Goal: Task Accomplishment & Management: Manage account settings

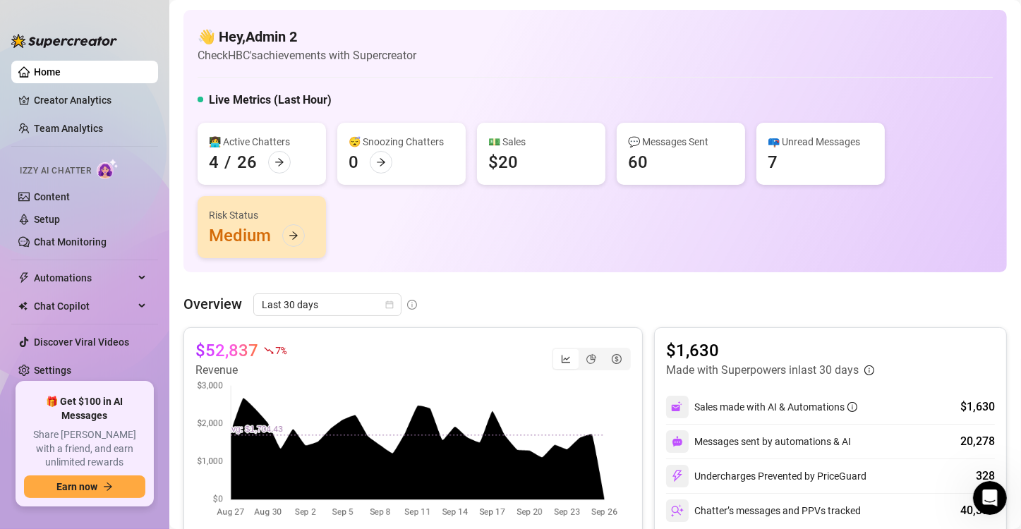
scroll to position [1796, 0]
click at [57, 368] on link "Settings" at bounding box center [52, 370] width 37 height 11
click at [59, 367] on link "Settings" at bounding box center [52, 370] width 37 height 11
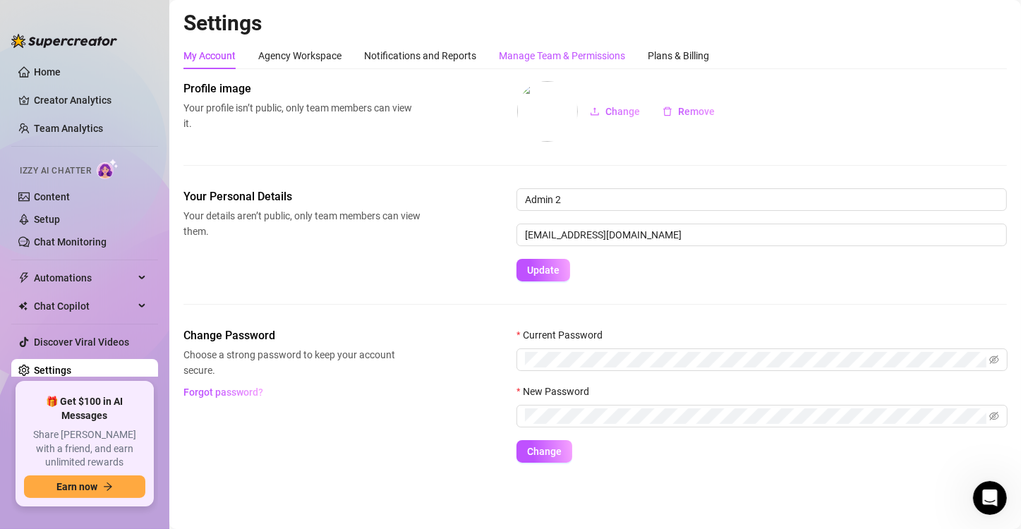
click at [524, 52] on div "Manage Team & Permissions" at bounding box center [562, 56] width 126 height 16
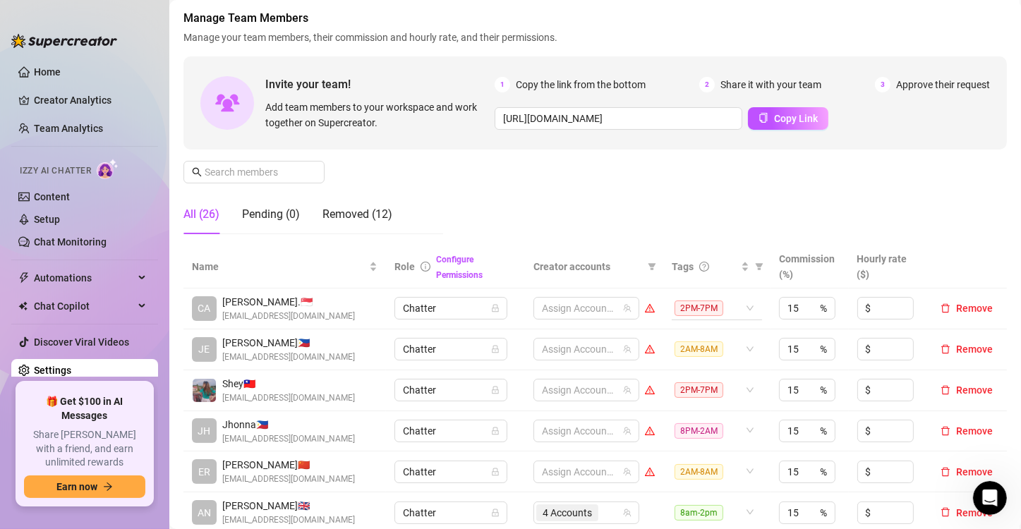
scroll to position [141, 0]
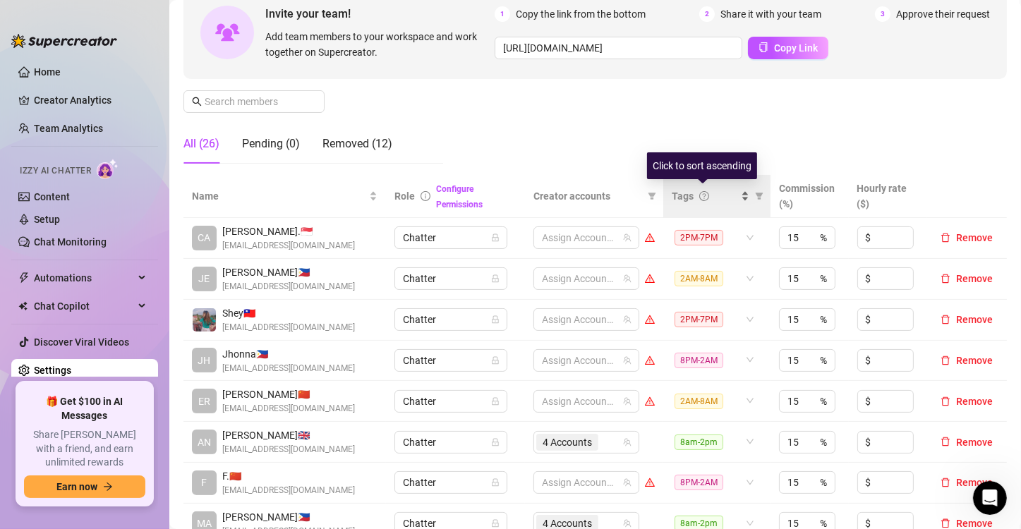
click at [738, 201] on div "Tags" at bounding box center [711, 196] width 78 height 16
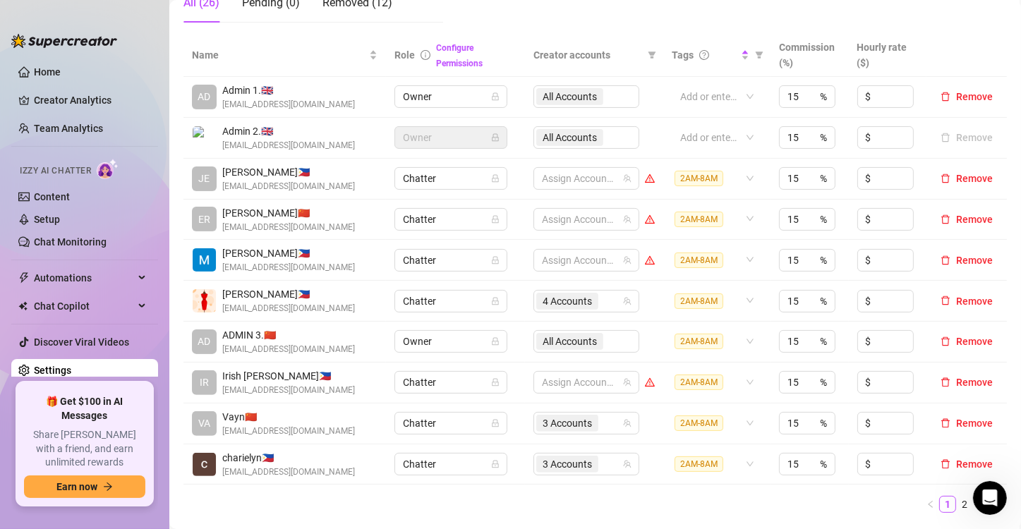
scroll to position [353, 0]
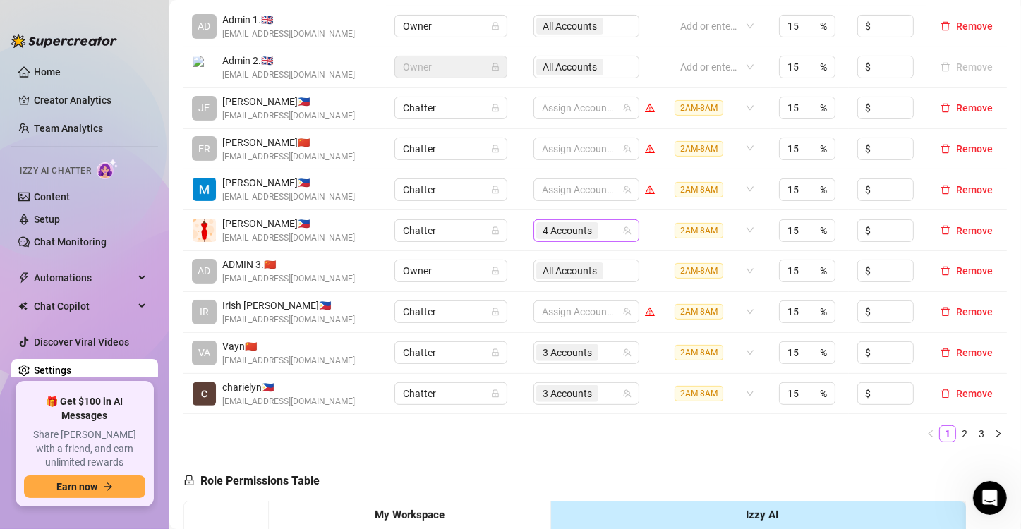
click at [612, 229] on div "4 Accounts" at bounding box center [578, 231] width 85 height 20
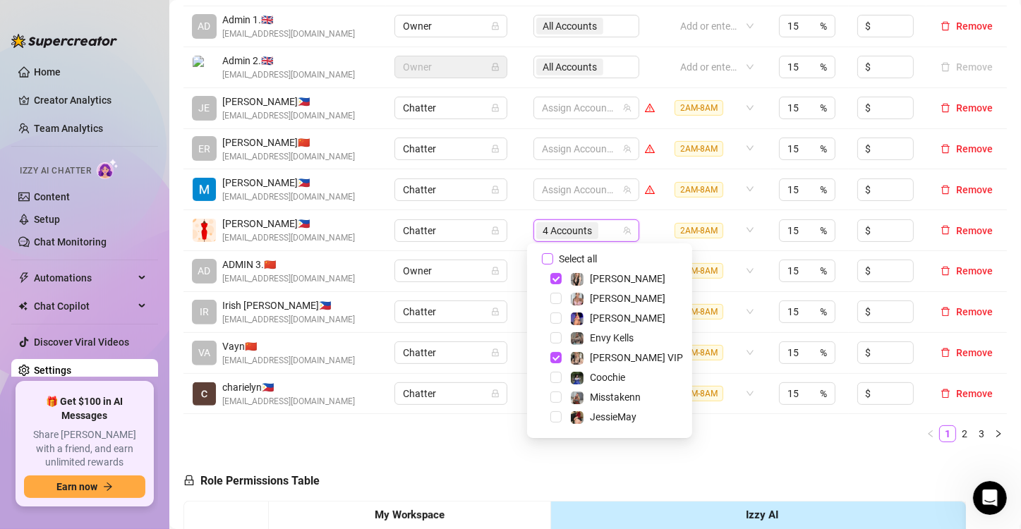
click at [542, 257] on input "Select all" at bounding box center [547, 258] width 11 height 11
checkbox input "false"
click at [515, 227] on td "Chatter" at bounding box center [455, 230] width 139 height 41
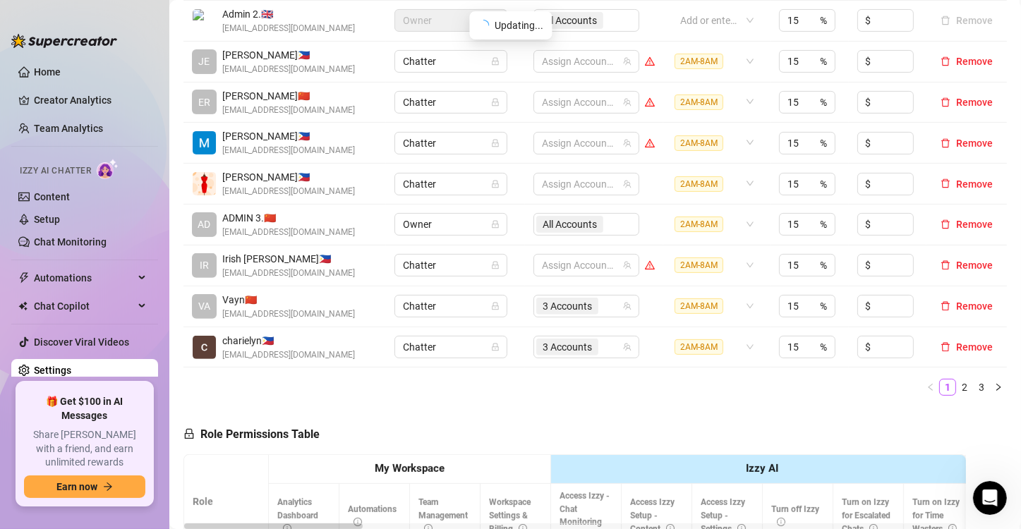
scroll to position [423, 0]
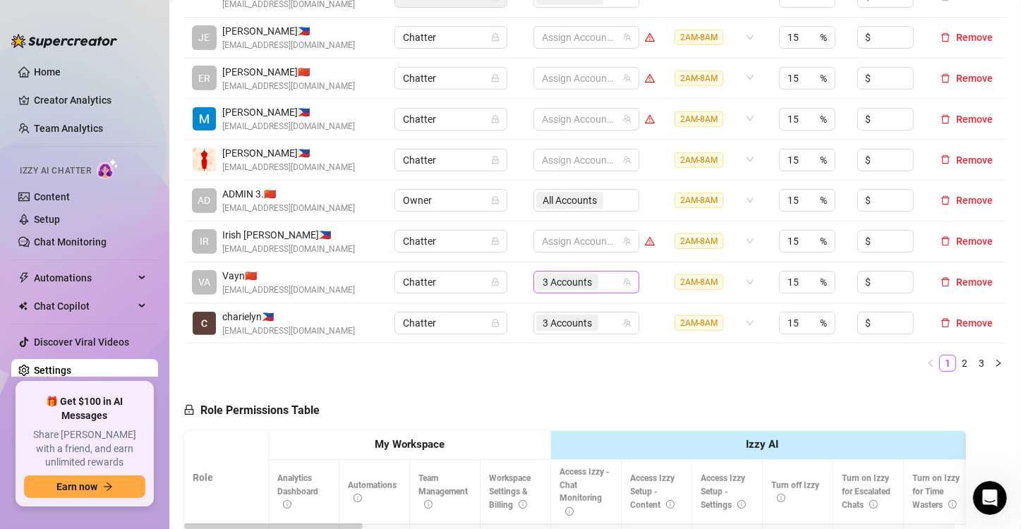
click at [603, 281] on div "3 Accounts" at bounding box center [578, 282] width 85 height 20
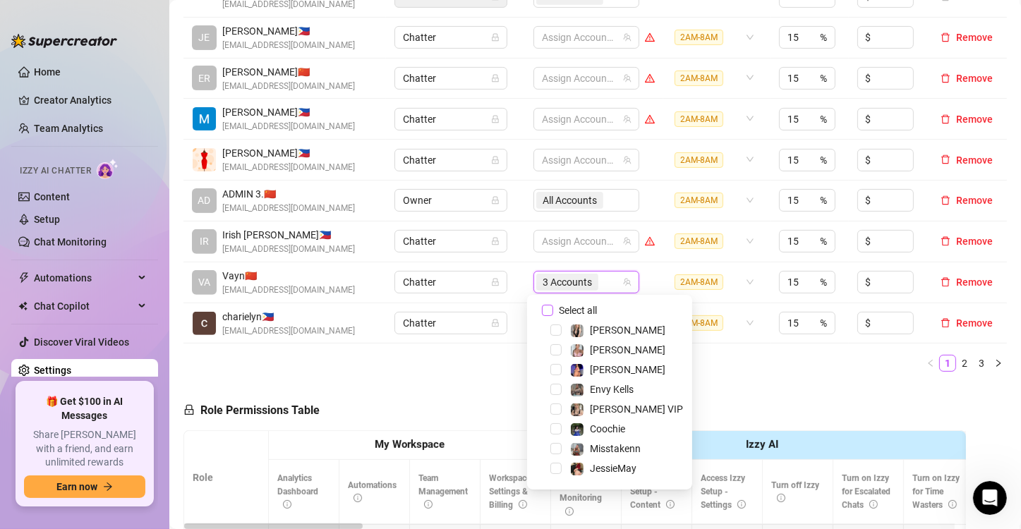
click at [544, 311] on input "Select all" at bounding box center [547, 310] width 11 height 11
checkbox input "false"
click at [516, 289] on td "Chatter" at bounding box center [455, 283] width 139 height 41
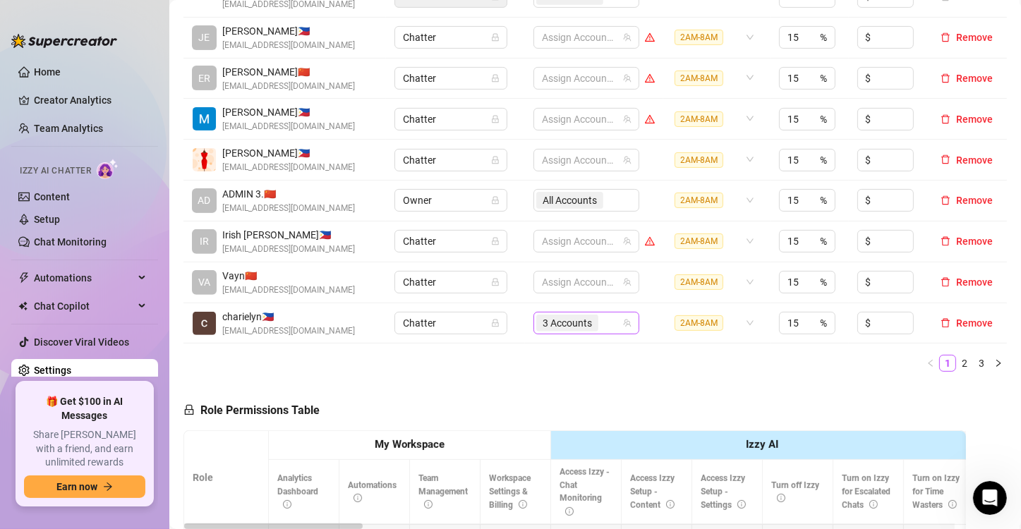
click at [601, 322] on input "search" at bounding box center [602, 323] width 3 height 17
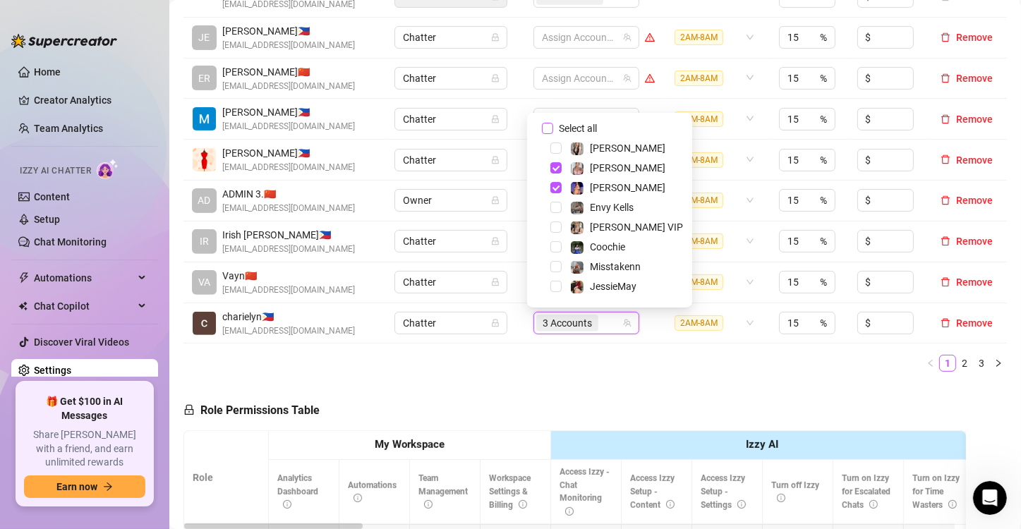
click at [550, 125] on input "Select all" at bounding box center [547, 128] width 11 height 11
checkbox input "false"
click at [957, 359] on link "2" at bounding box center [965, 364] width 16 height 16
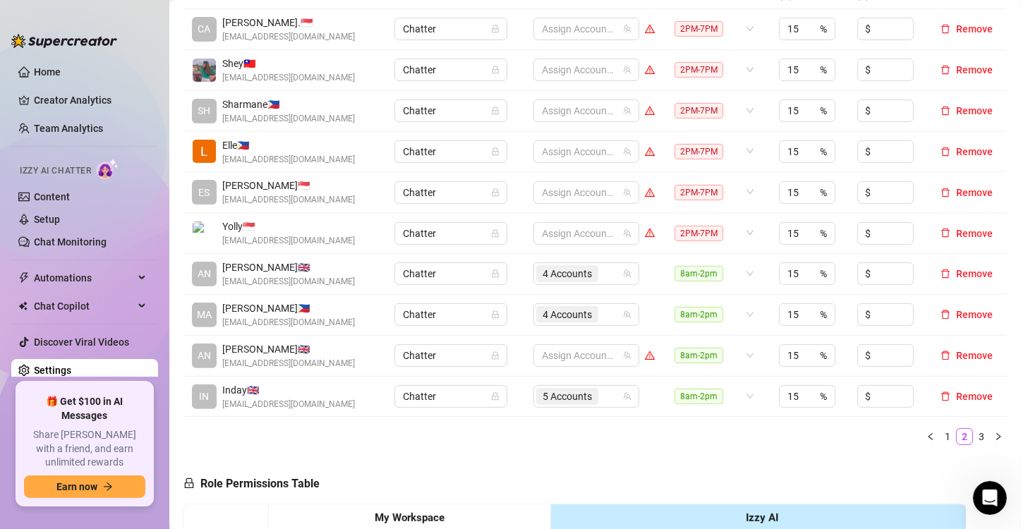
scroll to position [353, 0]
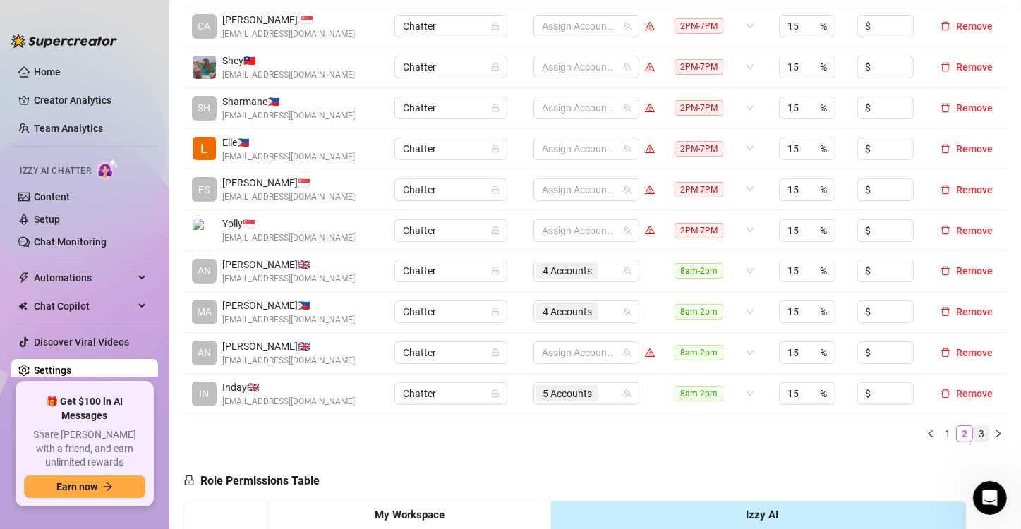
click at [974, 432] on link "3" at bounding box center [982, 434] width 16 height 16
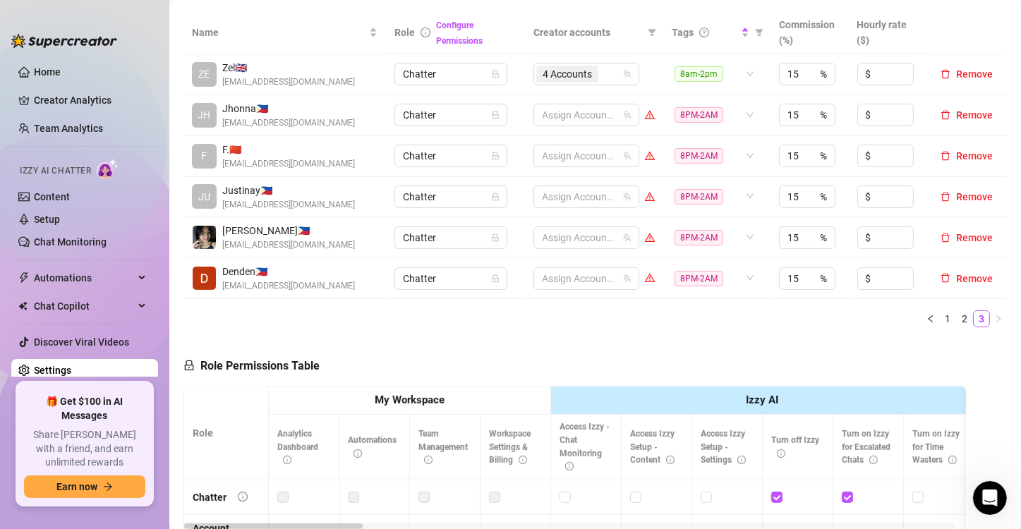
scroll to position [282, 0]
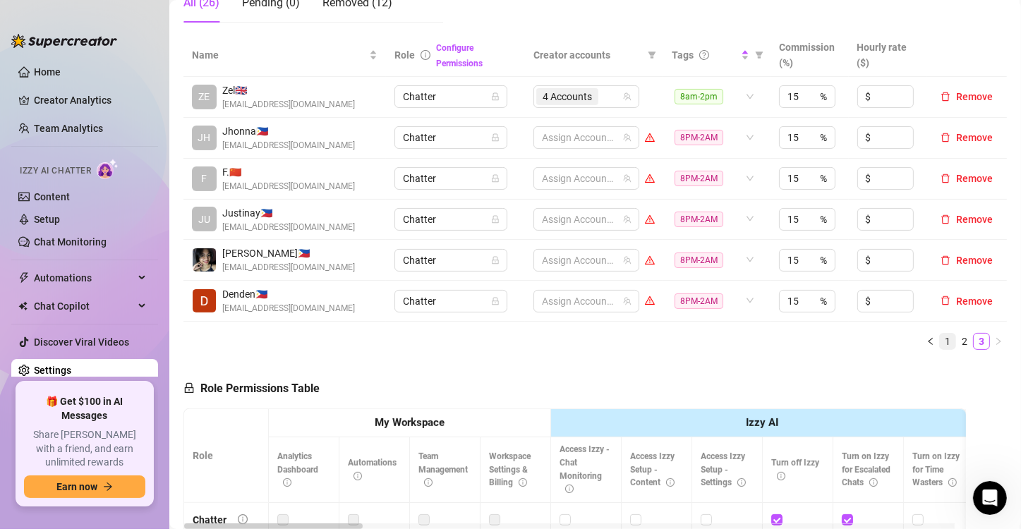
click at [940, 342] on link "1" at bounding box center [948, 342] width 16 height 16
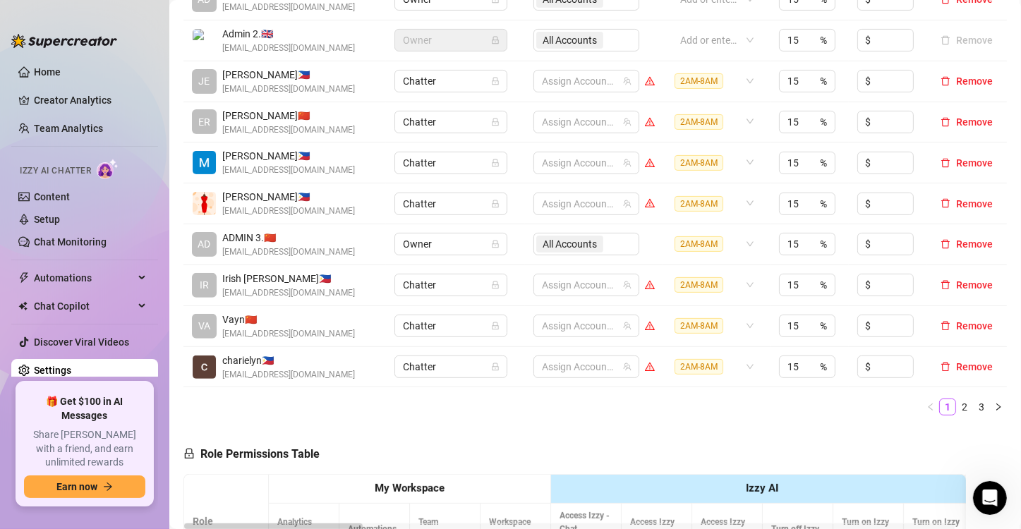
scroll to position [423, 0]
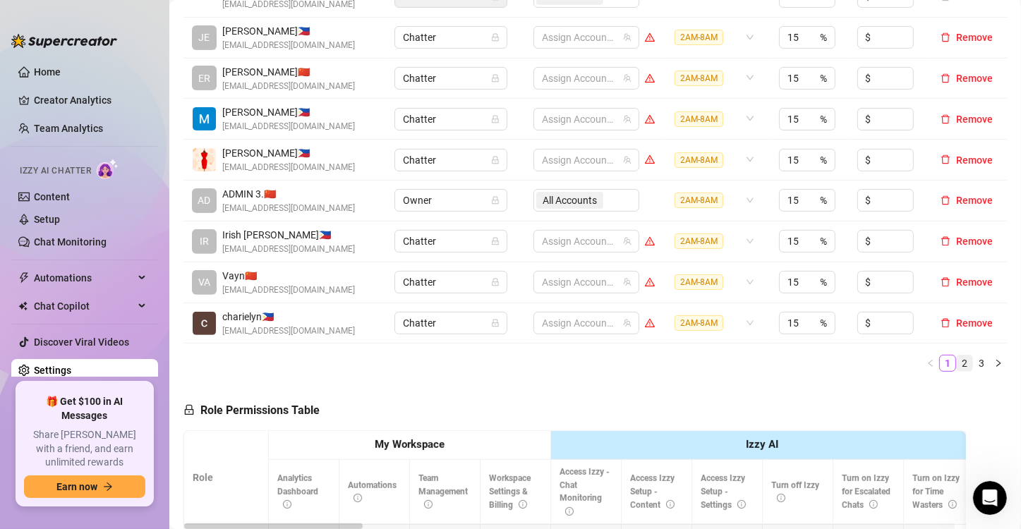
click at [957, 362] on link "2" at bounding box center [965, 364] width 16 height 16
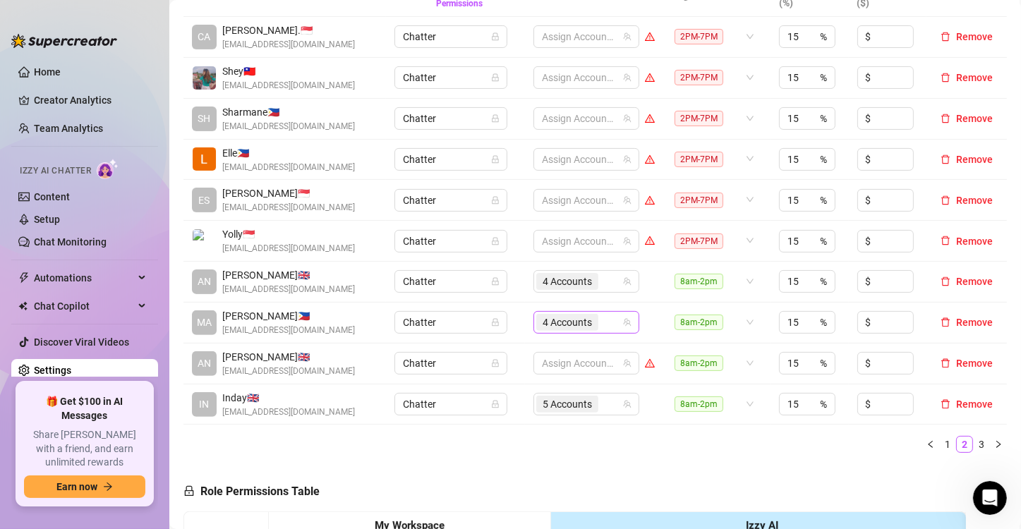
scroll to position [282, 0]
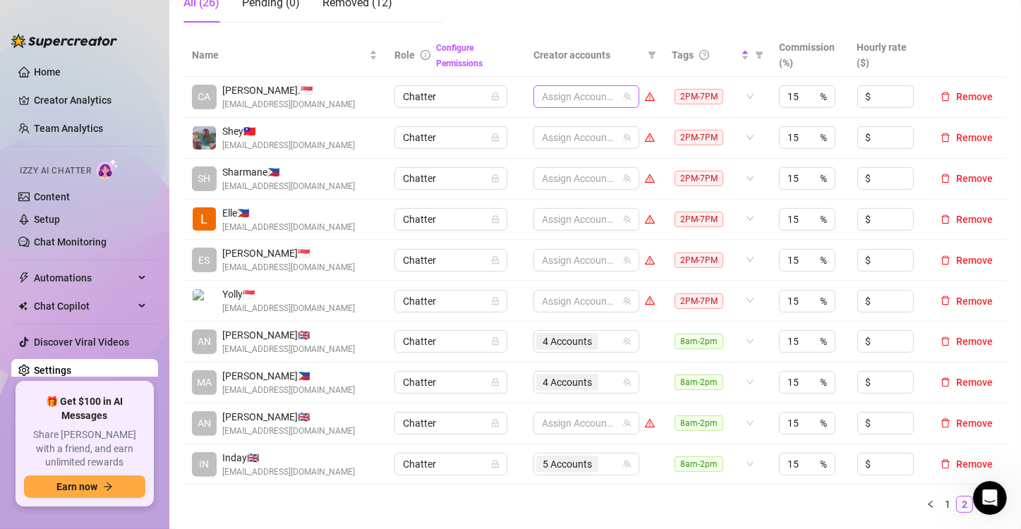
click at [567, 99] on div at bounding box center [578, 97] width 85 height 20
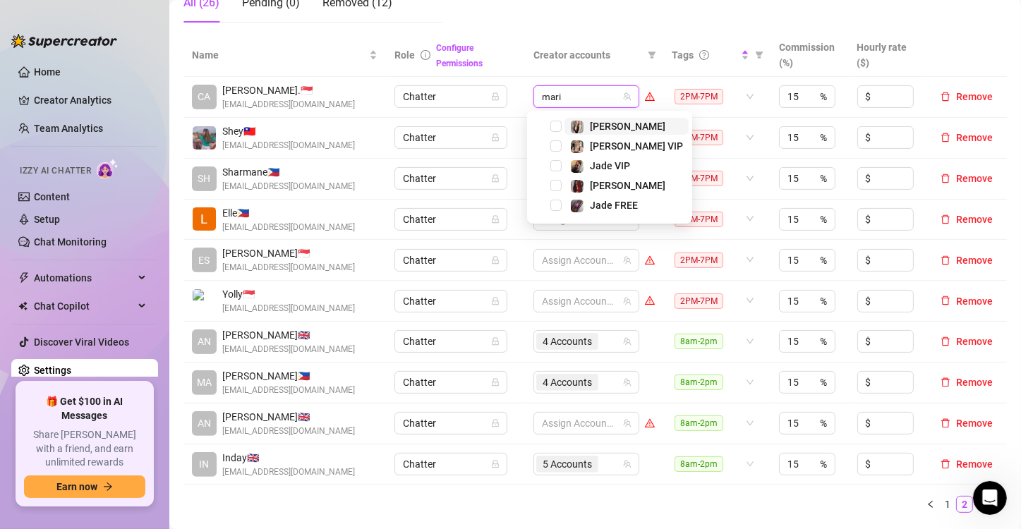
type input "[PERSON_NAME]"
click at [555, 126] on span "Select tree node" at bounding box center [556, 126] width 11 height 11
type input "[PERSON_NAME]"
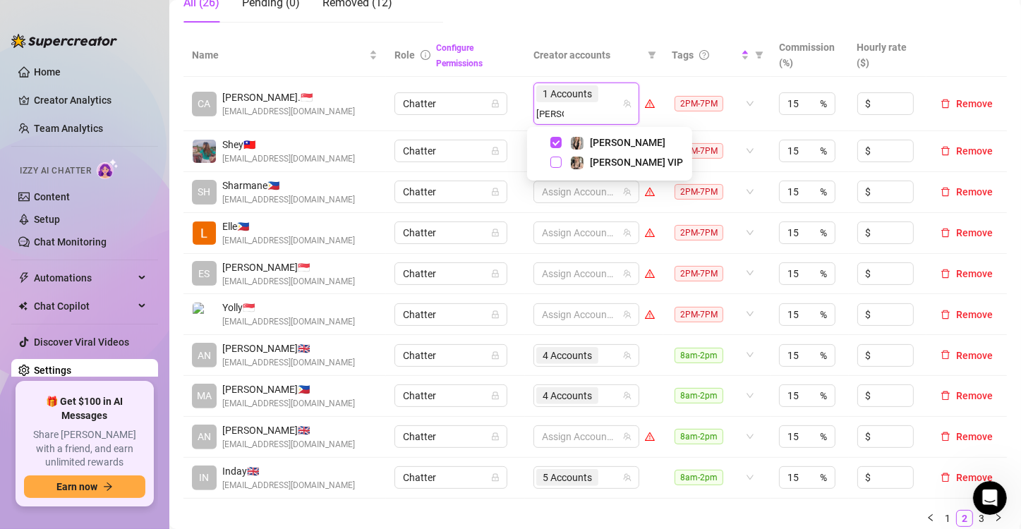
click at [557, 167] on span "Select tree node" at bounding box center [556, 162] width 11 height 11
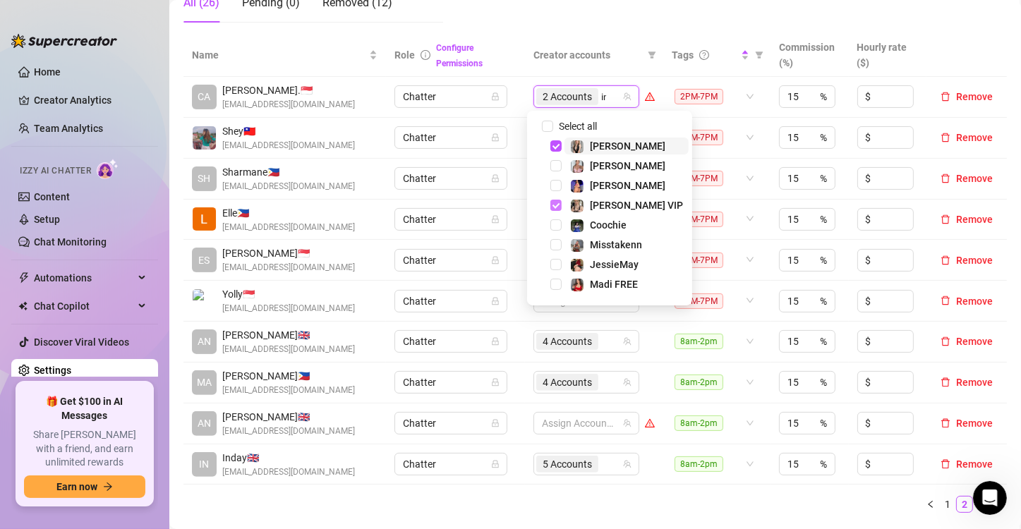
type input "ink"
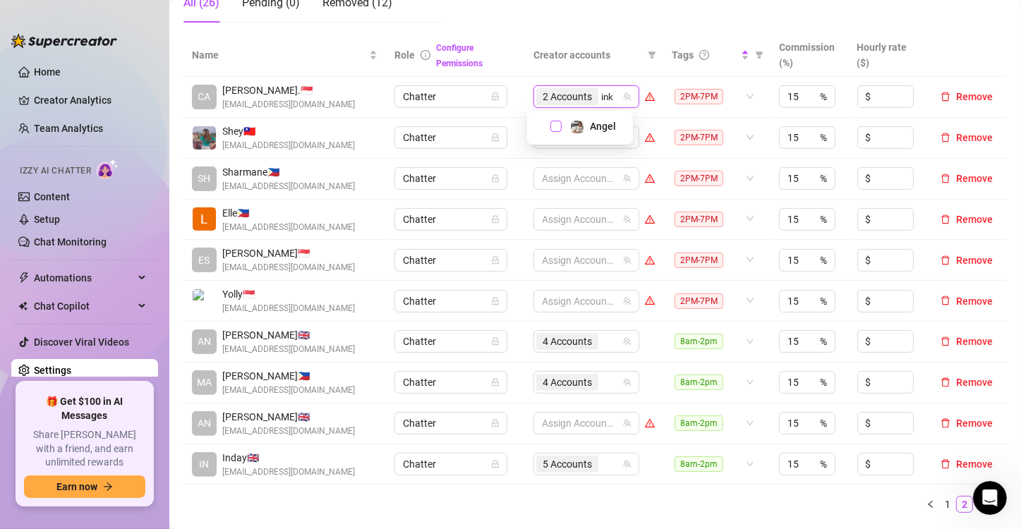
click at [558, 126] on span "Select tree node" at bounding box center [556, 126] width 11 height 11
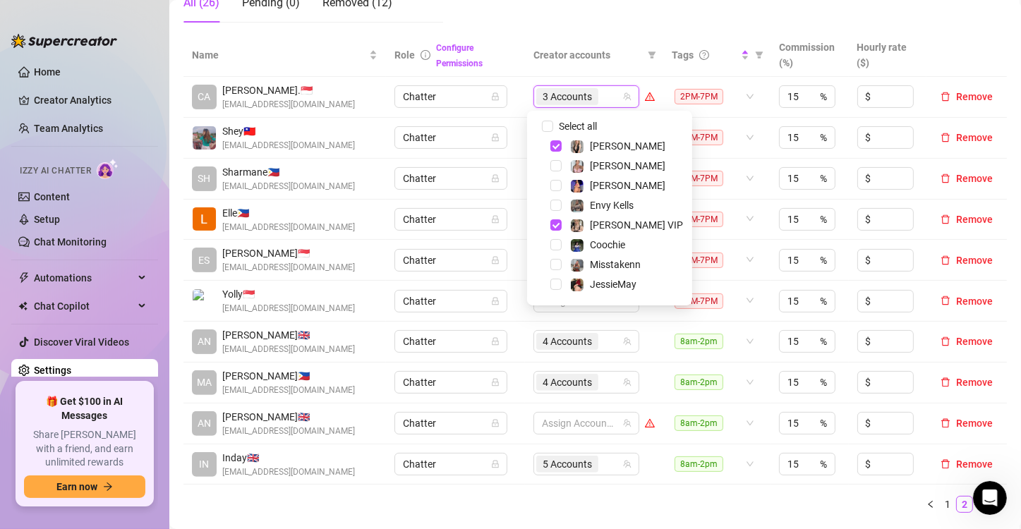
click at [517, 90] on td "Chatter" at bounding box center [455, 97] width 139 height 41
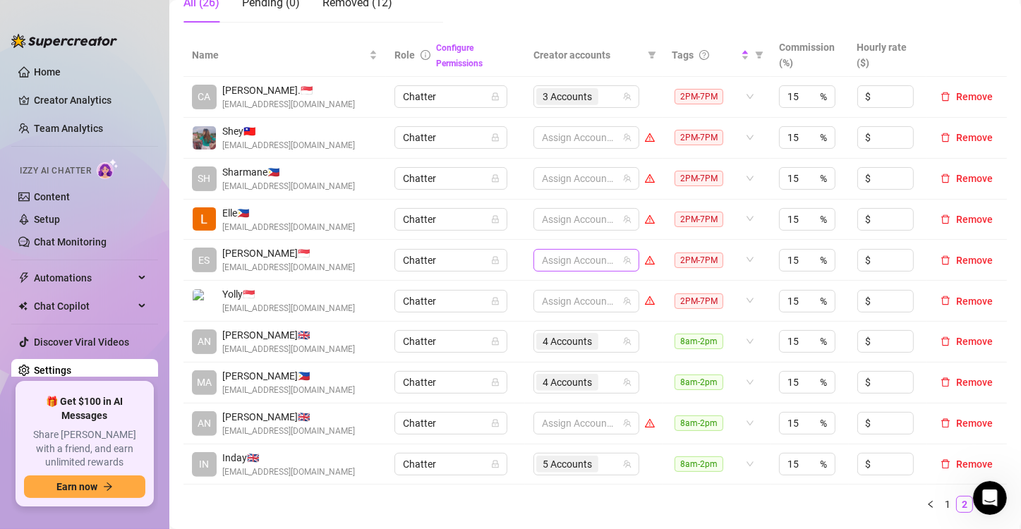
click at [547, 254] on div at bounding box center [578, 261] width 85 height 20
type input "jes"
click at [558, 288] on span "Select tree node" at bounding box center [556, 288] width 11 height 11
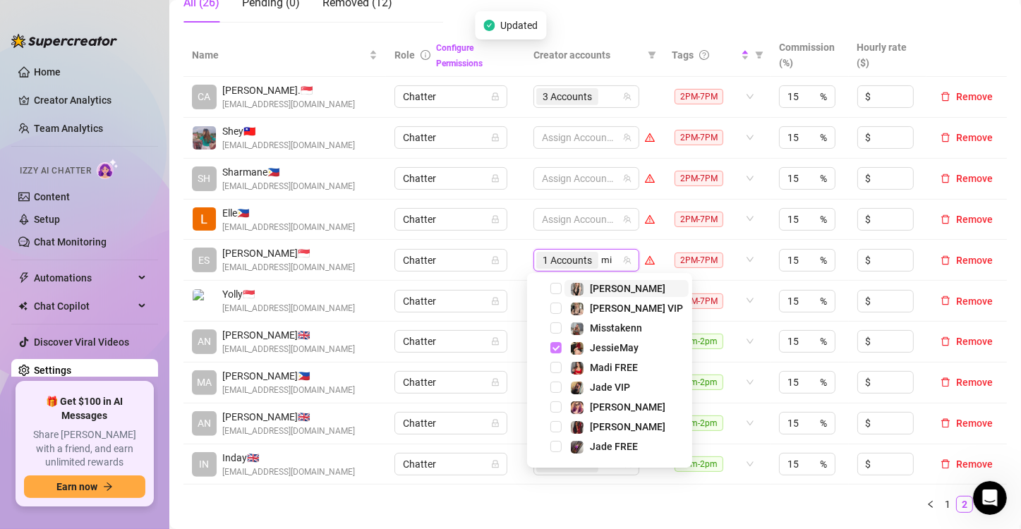
type input "mis"
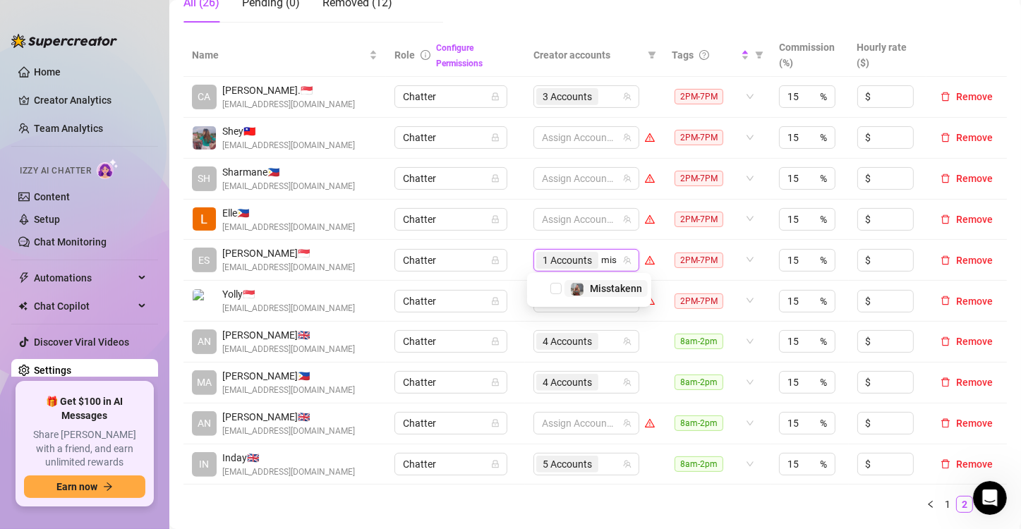
click at [558, 288] on span "Select tree node" at bounding box center [556, 288] width 11 height 11
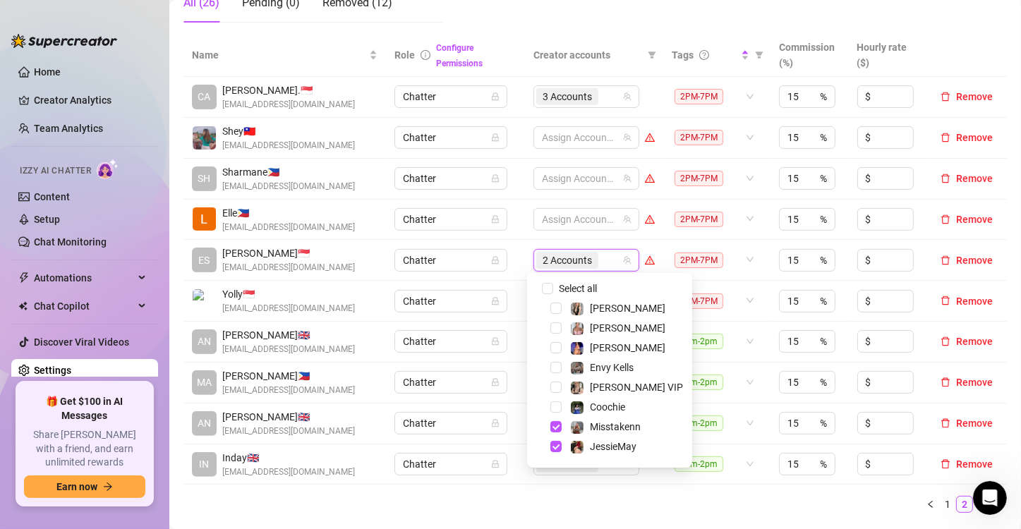
click at [515, 268] on td "Chatter" at bounding box center [455, 260] width 139 height 41
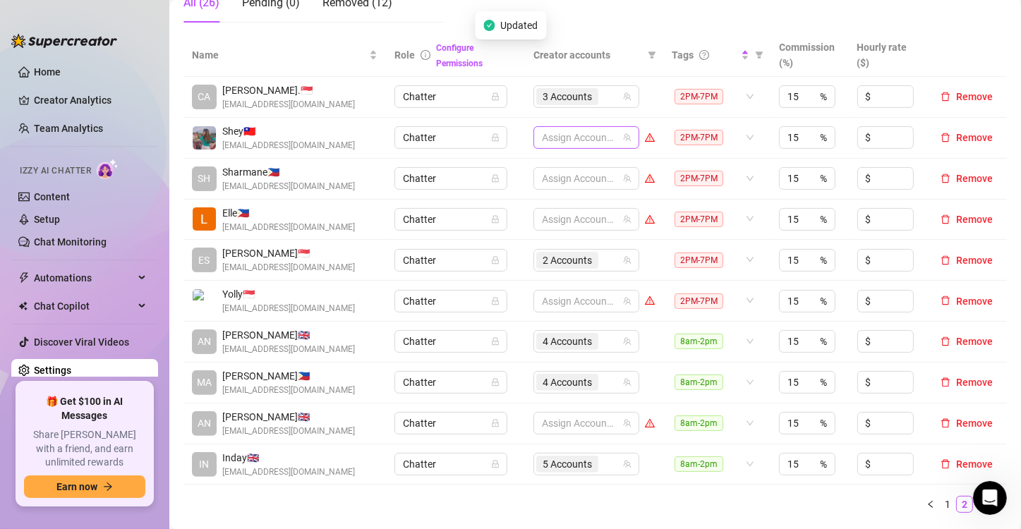
click at [555, 140] on div at bounding box center [578, 138] width 85 height 20
type input "prin"
click at [554, 162] on span "Select tree node" at bounding box center [556, 166] width 11 height 11
type input "[PERSON_NAME]"
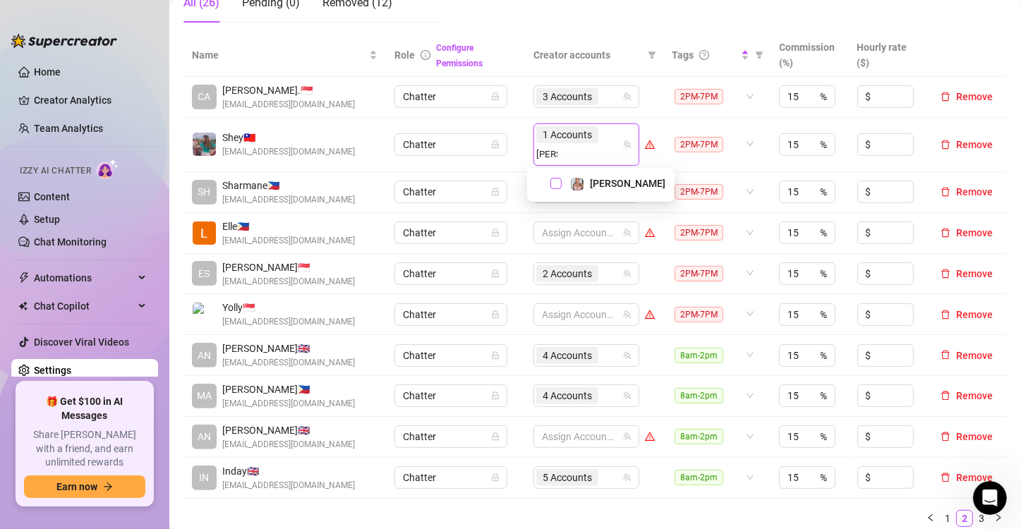
click at [559, 180] on span "Select tree node" at bounding box center [556, 183] width 11 height 11
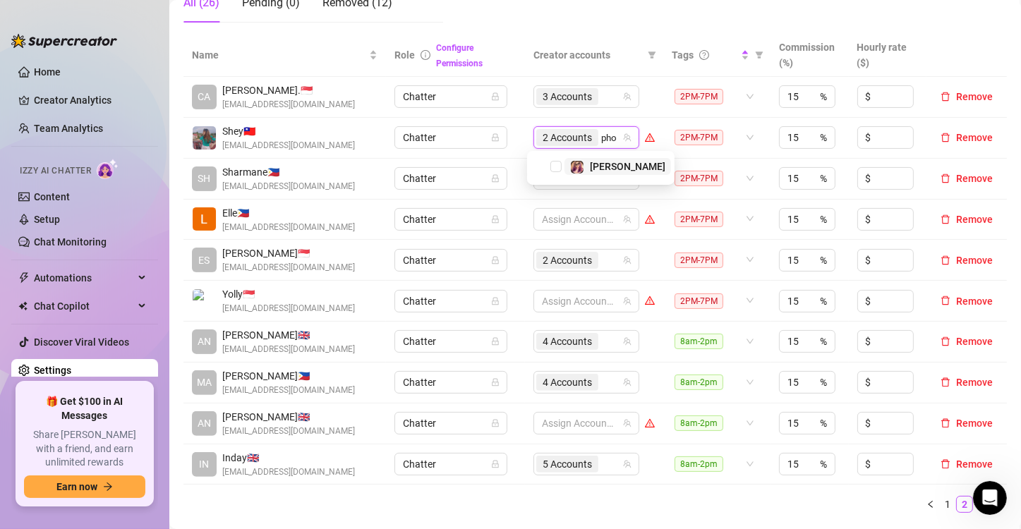
type input "phoe"
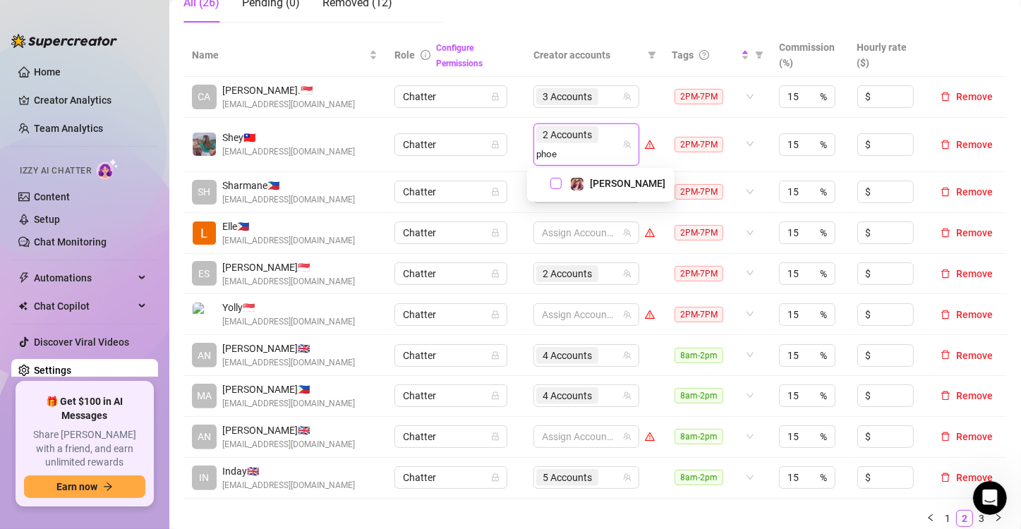
click at [555, 181] on span "Select tree node" at bounding box center [556, 183] width 11 height 11
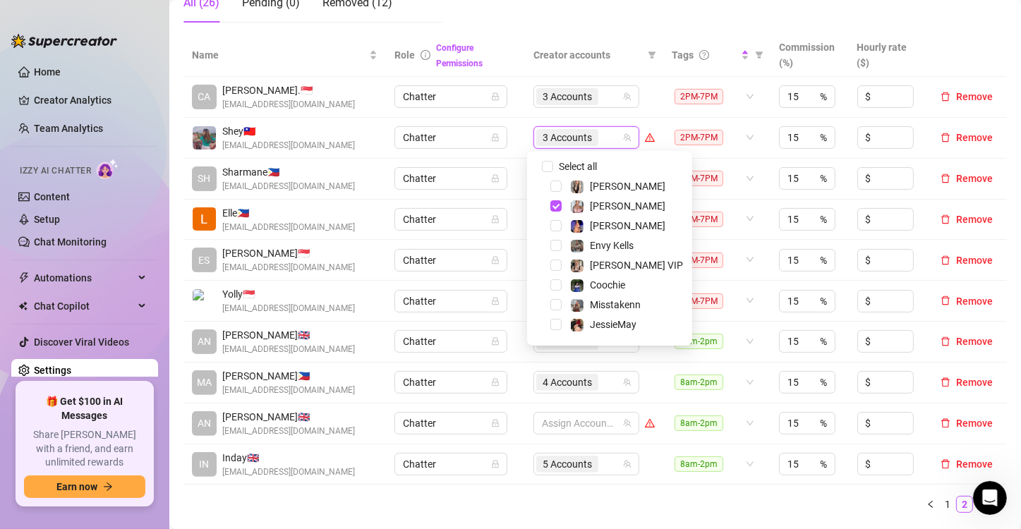
click at [506, 154] on td "Chatter" at bounding box center [455, 138] width 139 height 41
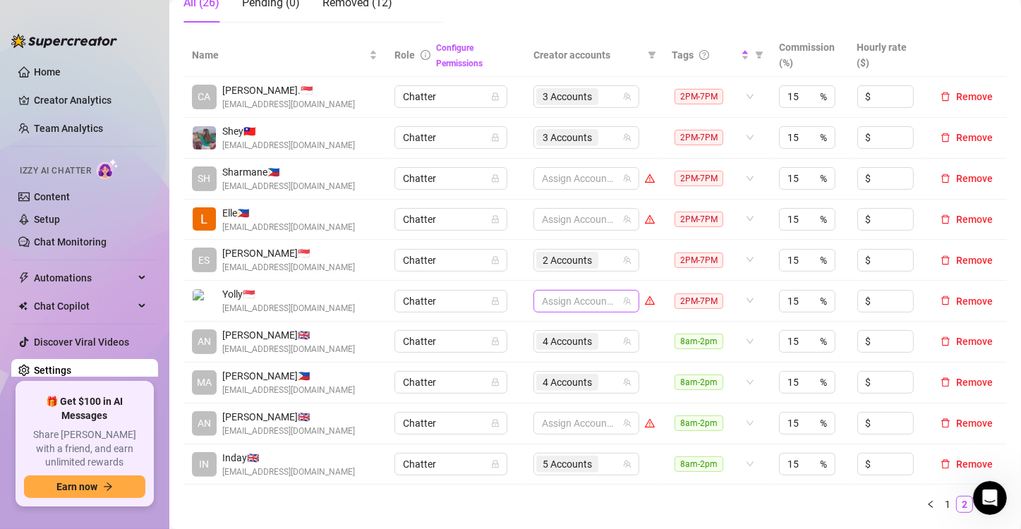
click at [542, 296] on div at bounding box center [578, 302] width 85 height 20
type input "[PERSON_NAME]"
click at [554, 329] on span "Select tree node" at bounding box center [556, 329] width 11 height 11
type input "jade"
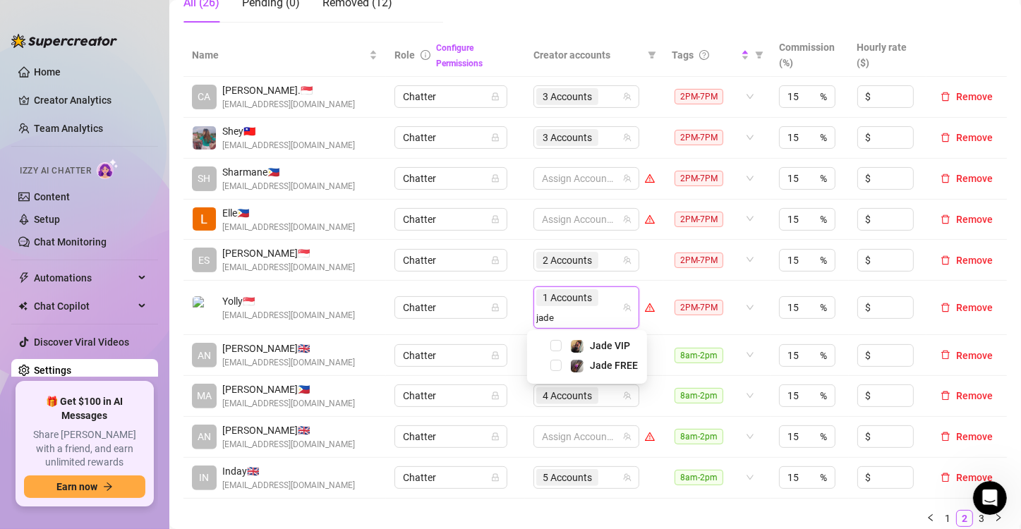
click at [553, 359] on div "Jade FREE" at bounding box center [587, 365] width 113 height 17
click at [553, 361] on span "Select tree node" at bounding box center [556, 365] width 11 height 11
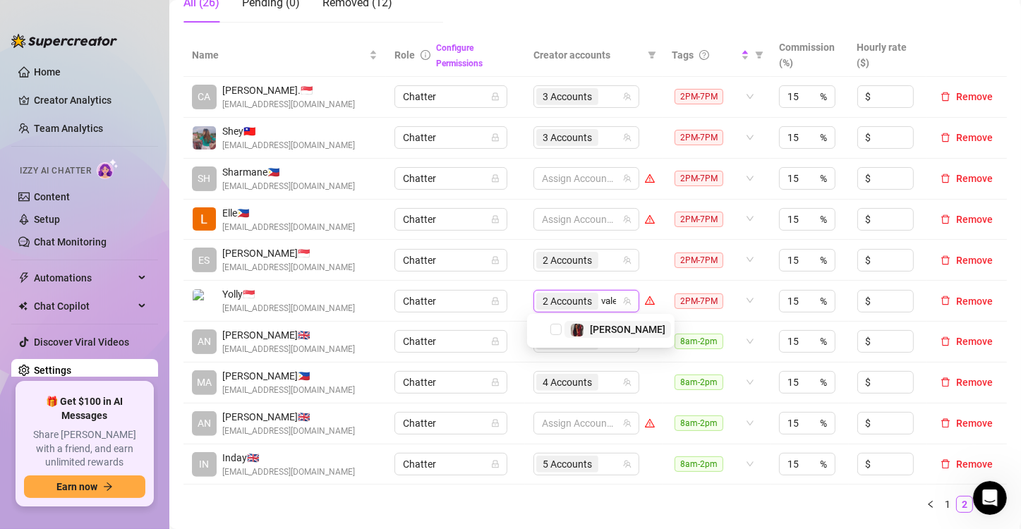
type input "valen"
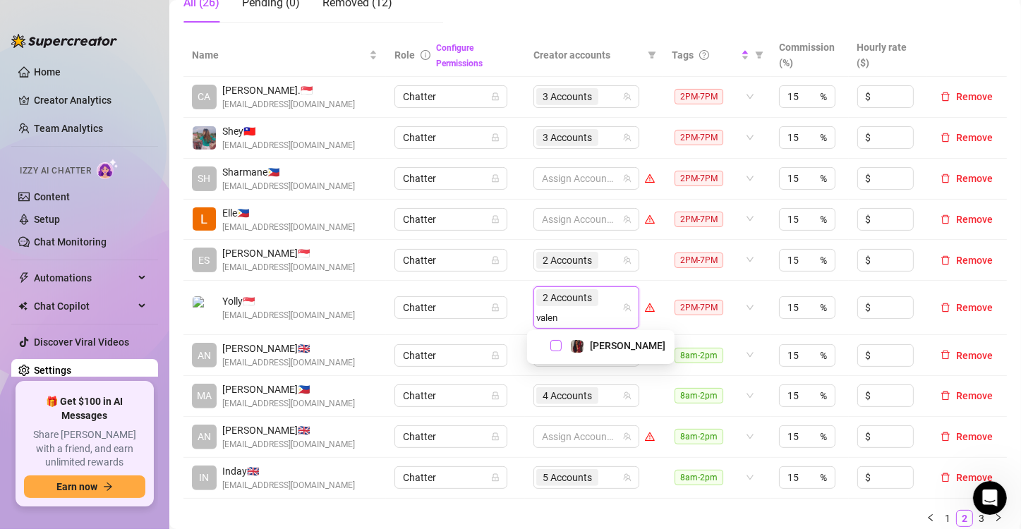
click at [555, 349] on span "Select tree node" at bounding box center [556, 345] width 11 height 11
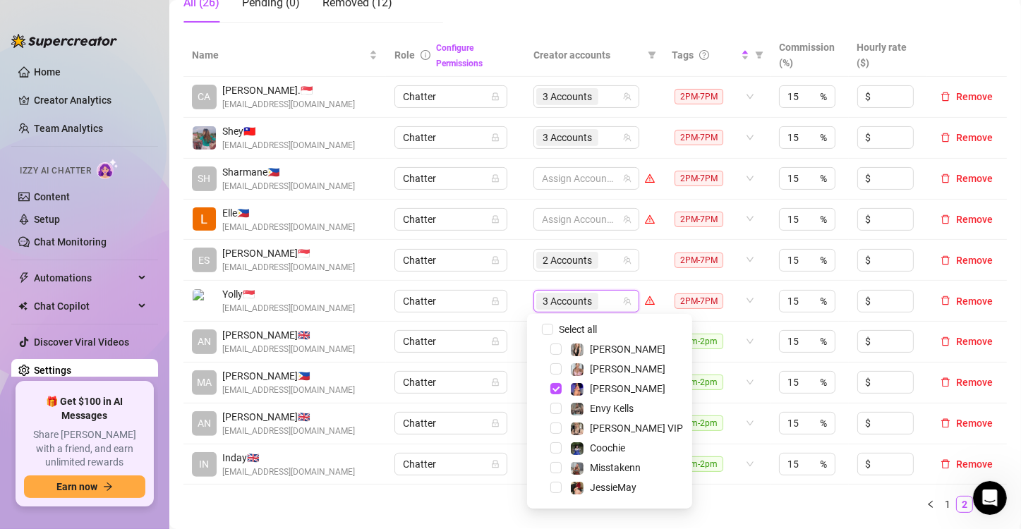
click at [505, 319] on td "Chatter" at bounding box center [455, 301] width 139 height 41
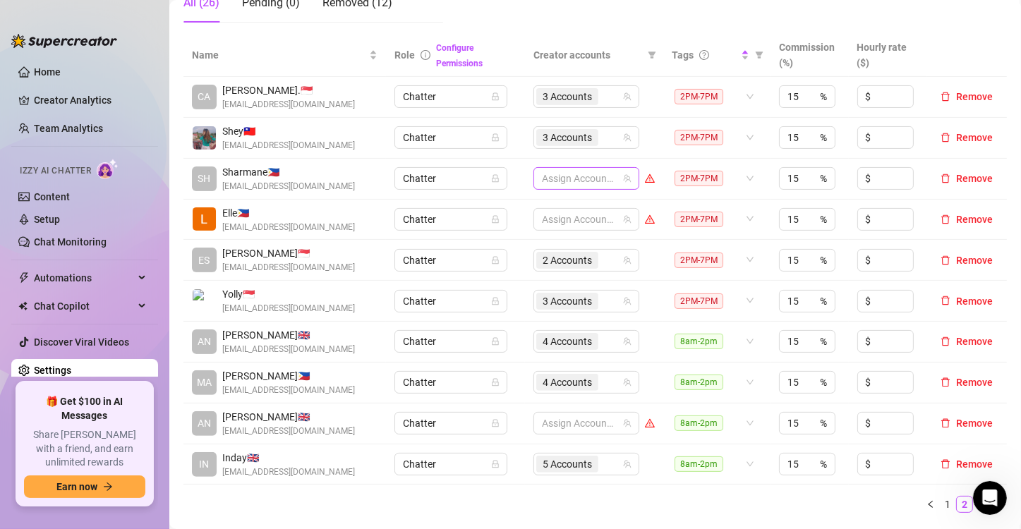
click at [564, 175] on div at bounding box center [578, 179] width 85 height 20
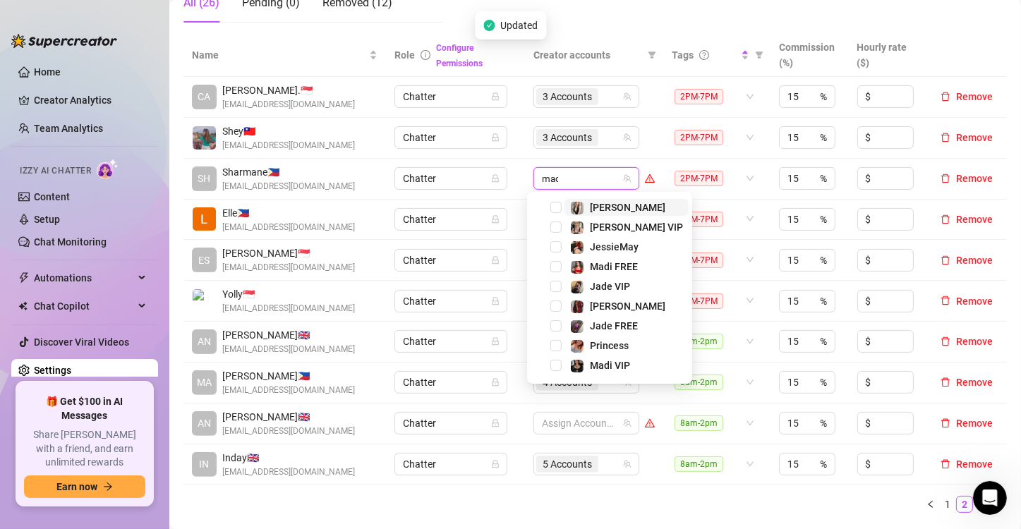
type input "madi"
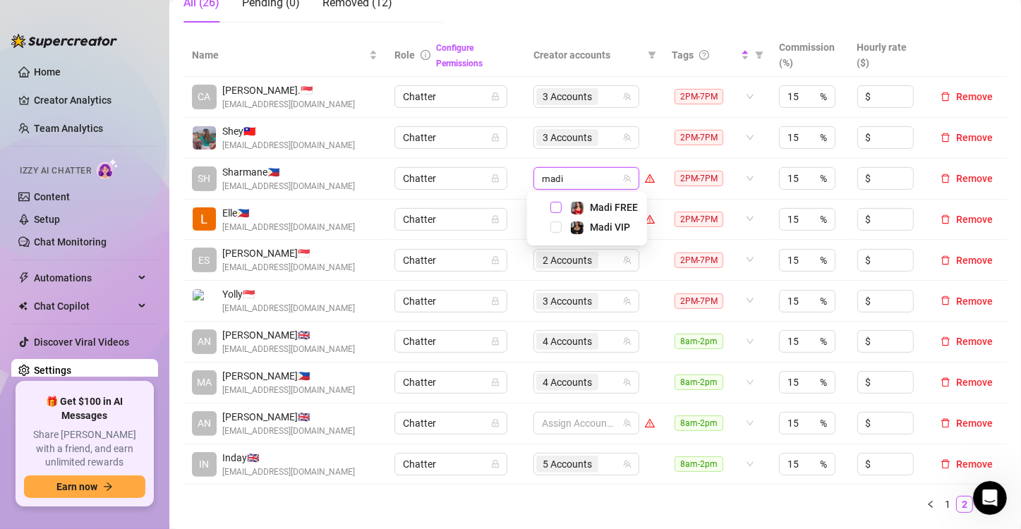
click at [553, 206] on span "Select tree node" at bounding box center [556, 207] width 11 height 11
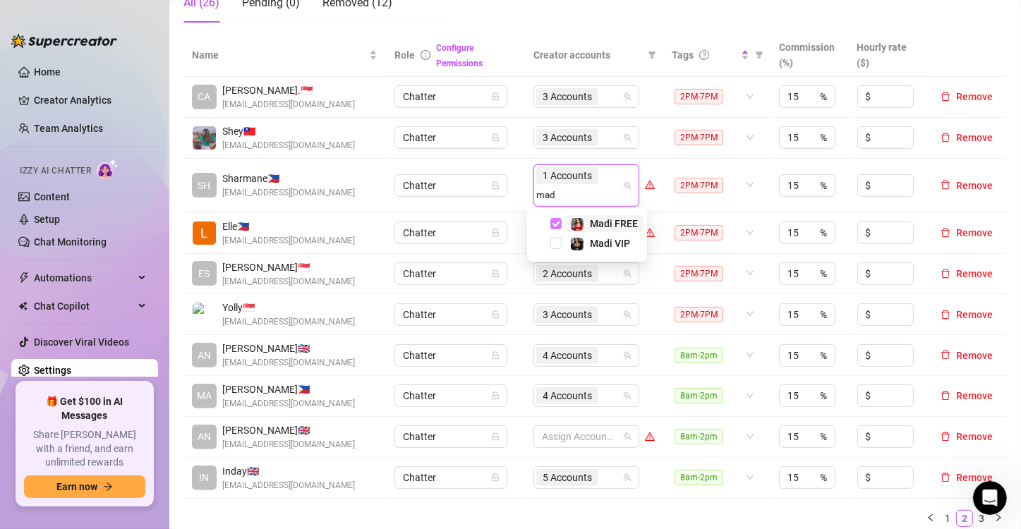
type input "madi"
click at [553, 240] on span "Select tree node" at bounding box center [556, 243] width 11 height 11
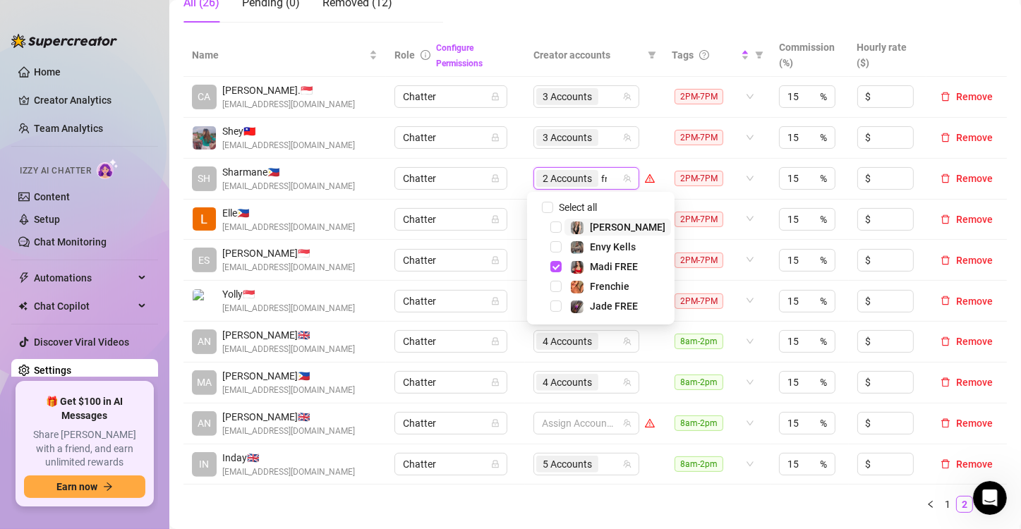
type input "fren"
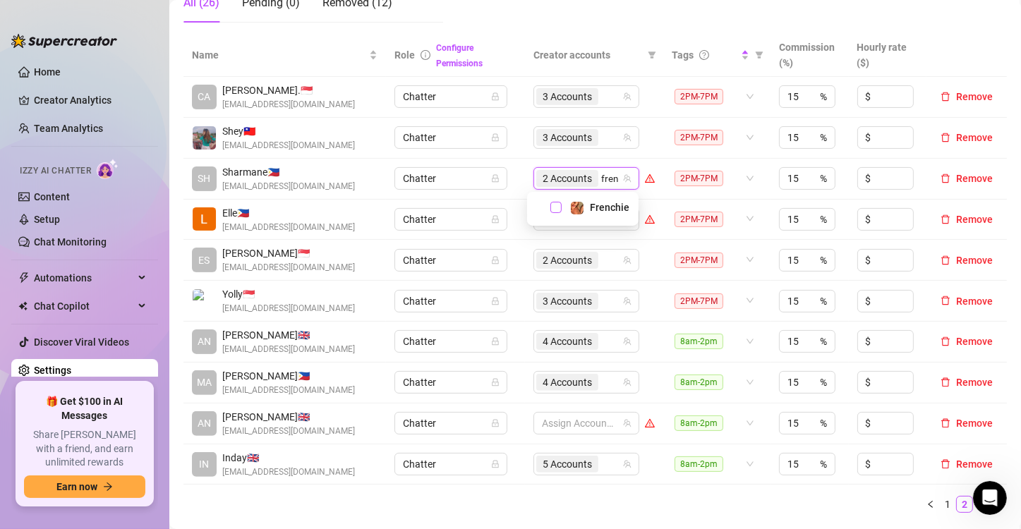
click at [555, 210] on span "Select tree node" at bounding box center [556, 207] width 11 height 11
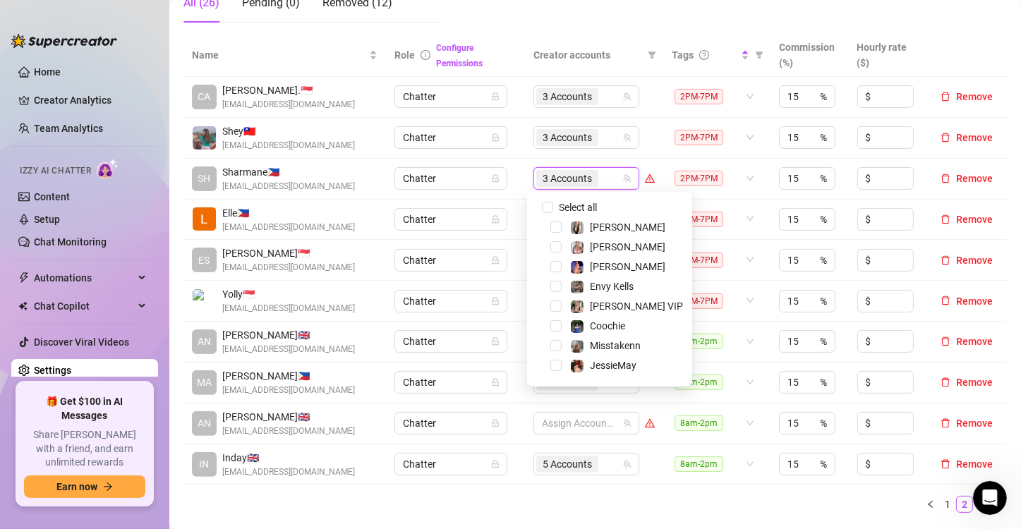
click at [516, 198] on td "Chatter" at bounding box center [455, 179] width 139 height 41
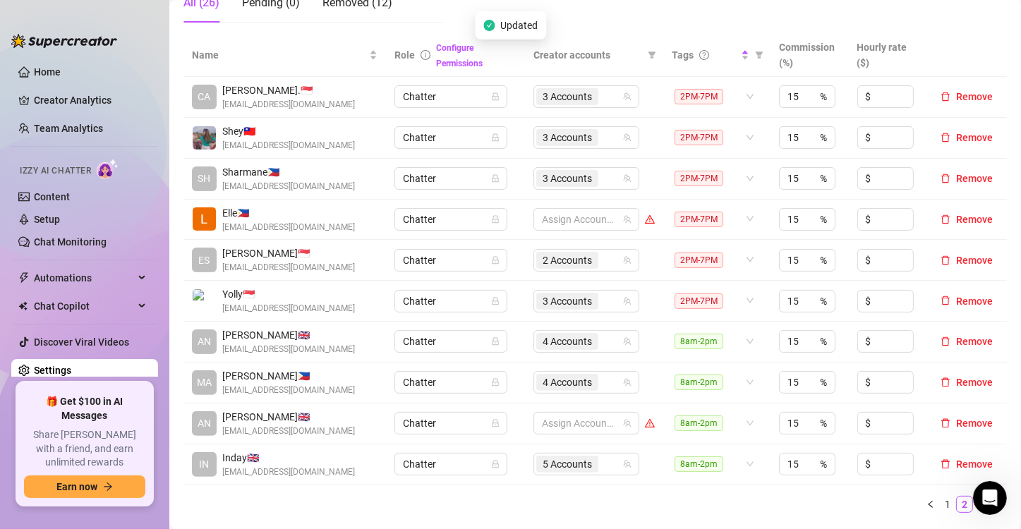
scroll to position [212, 0]
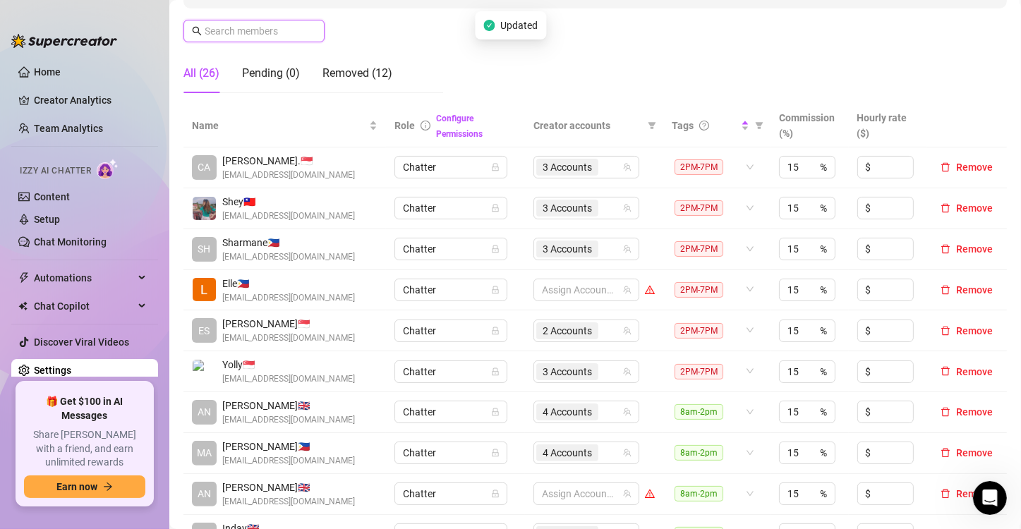
click at [270, 37] on input "text" at bounding box center [255, 31] width 100 height 16
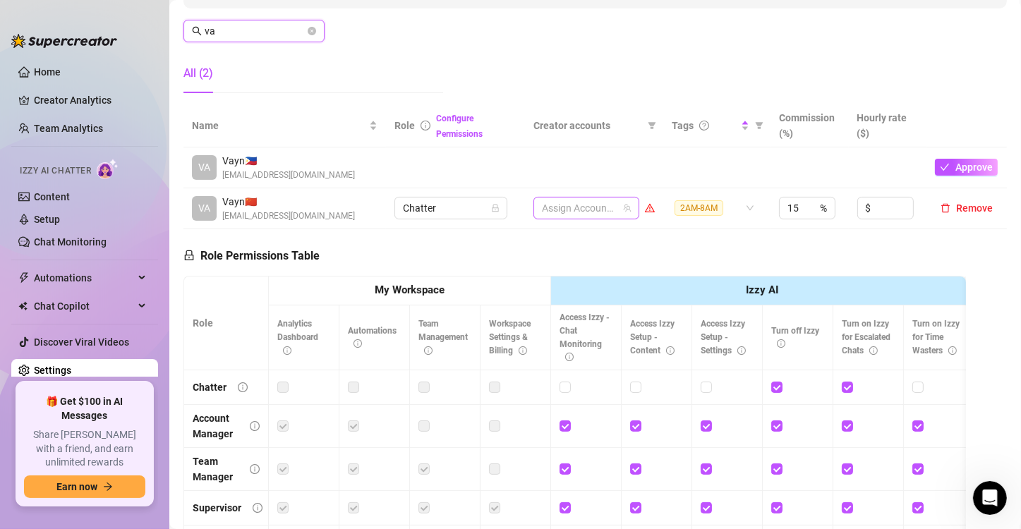
click at [573, 206] on div at bounding box center [578, 208] width 85 height 20
type input "va"
click at [573, 206] on div at bounding box center [578, 208] width 85 height 20
type input "coo"
click at [555, 233] on span "Select tree node" at bounding box center [556, 237] width 11 height 11
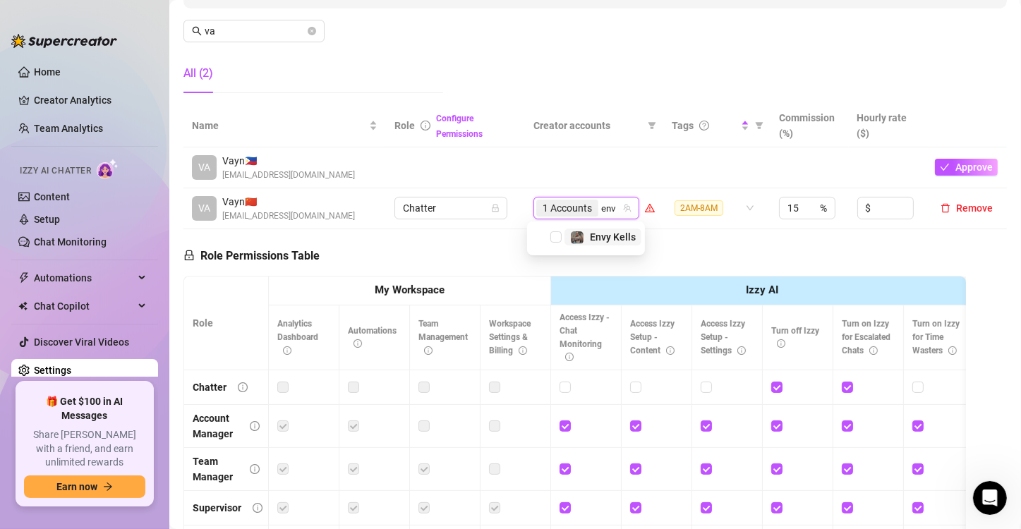
type input "envy"
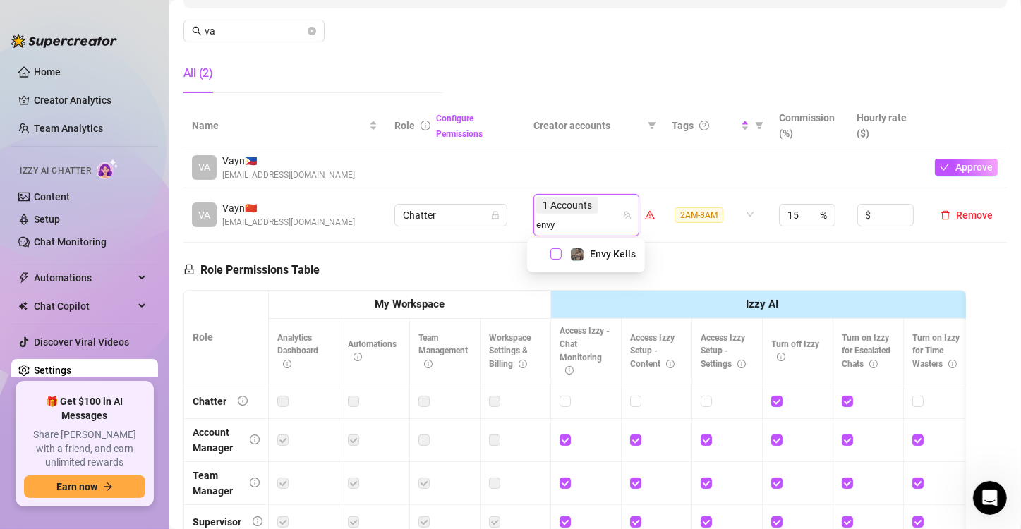
click at [555, 248] on span "Select tree node" at bounding box center [556, 253] width 11 height 11
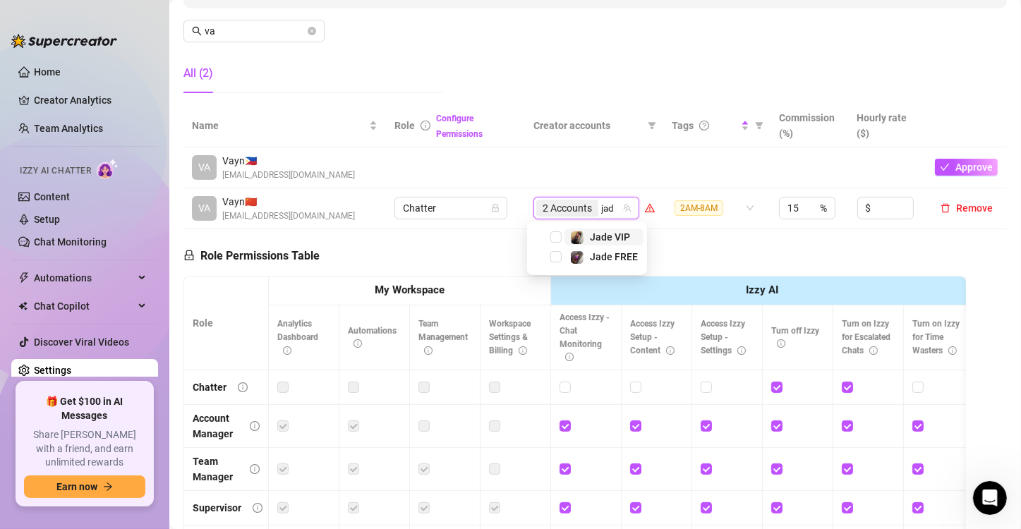
type input "jade"
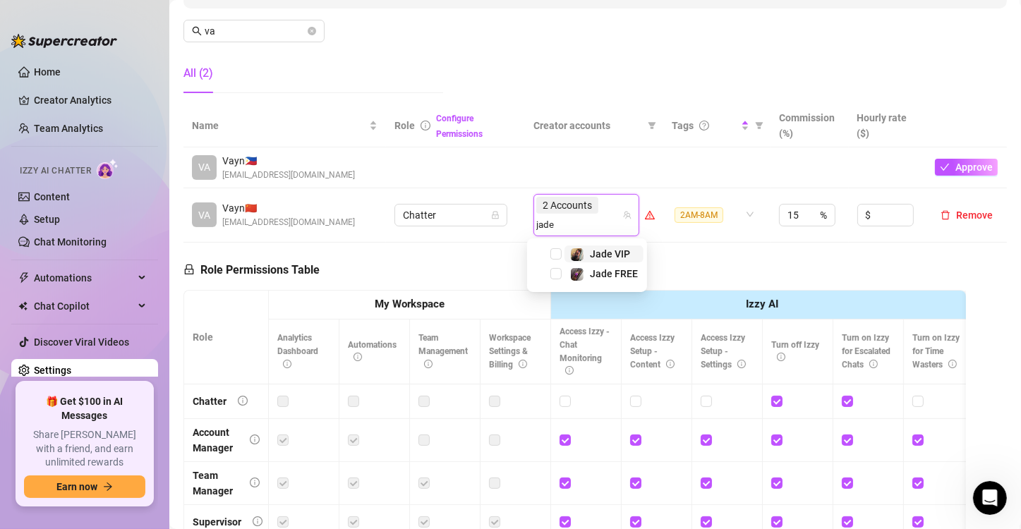
click at [555, 248] on span "Select tree node" at bounding box center [556, 253] width 11 height 11
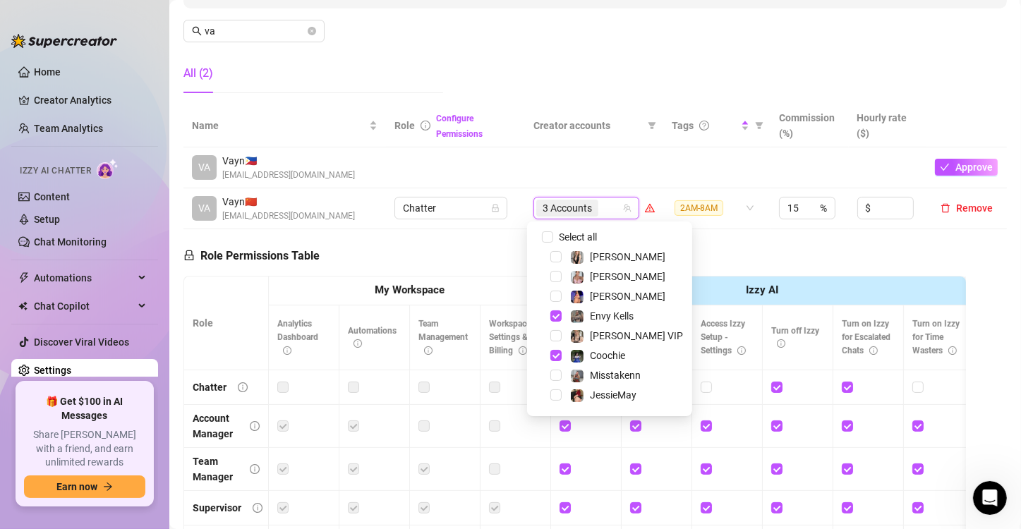
click at [479, 248] on div "Role Permissions Table Role My Workspace Izzy AI OnlyFans Side Menu OnlyFans Ch…" at bounding box center [575, 429] width 783 height 401
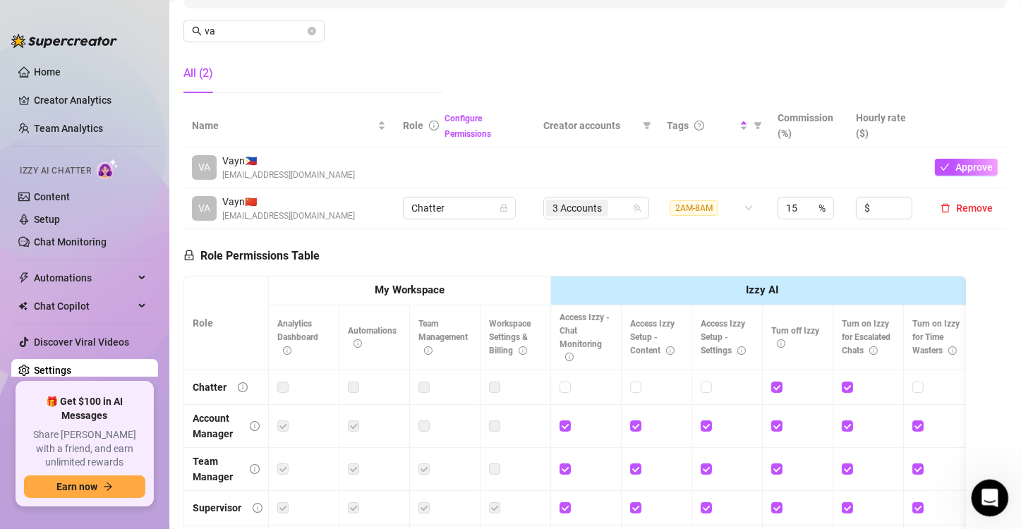
click at [987, 496] on icon "Open Intercom Messenger" at bounding box center [988, 496] width 23 height 23
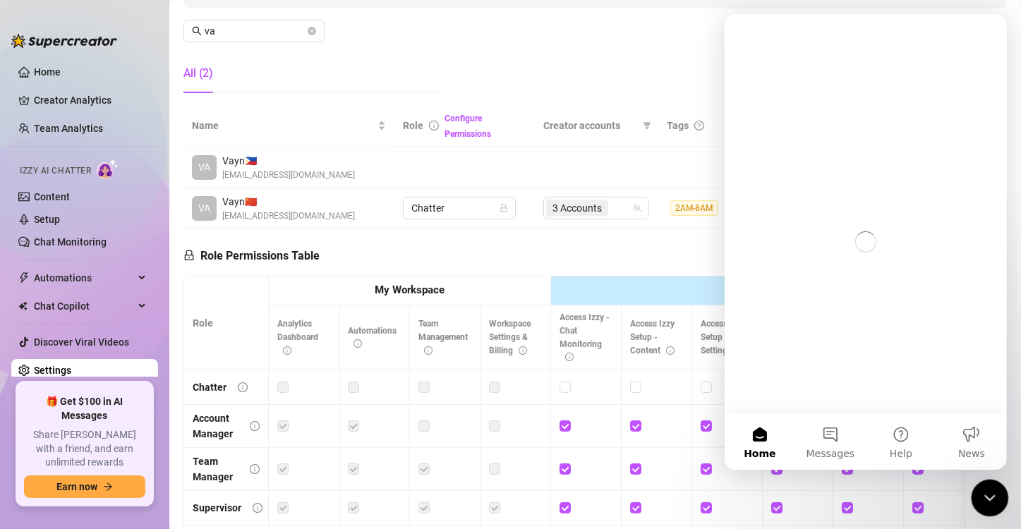
click at [987, 496] on icon "Close Intercom Messenger" at bounding box center [988, 496] width 17 height 17
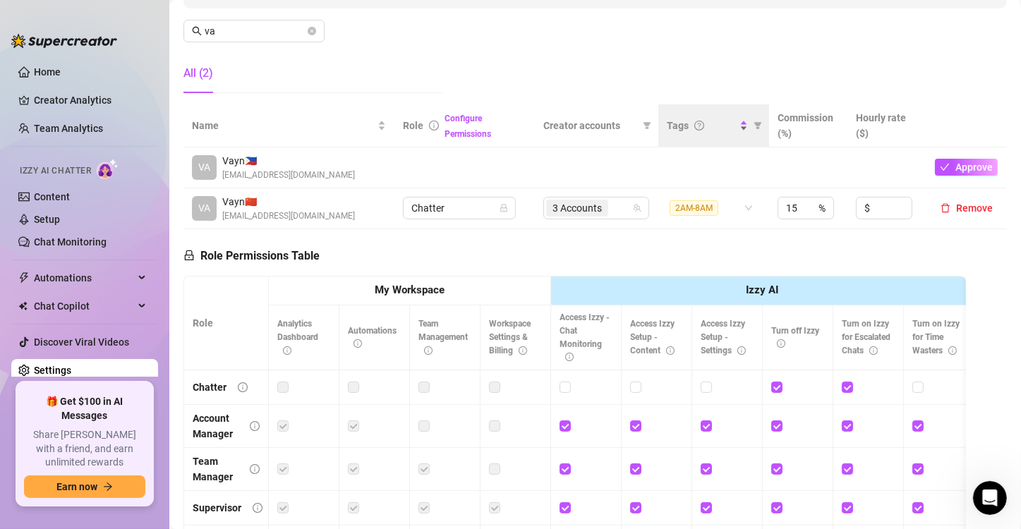
click at [709, 121] on div "Tags" at bounding box center [702, 126] width 70 height 16
